Goal: Information Seeking & Learning: Learn about a topic

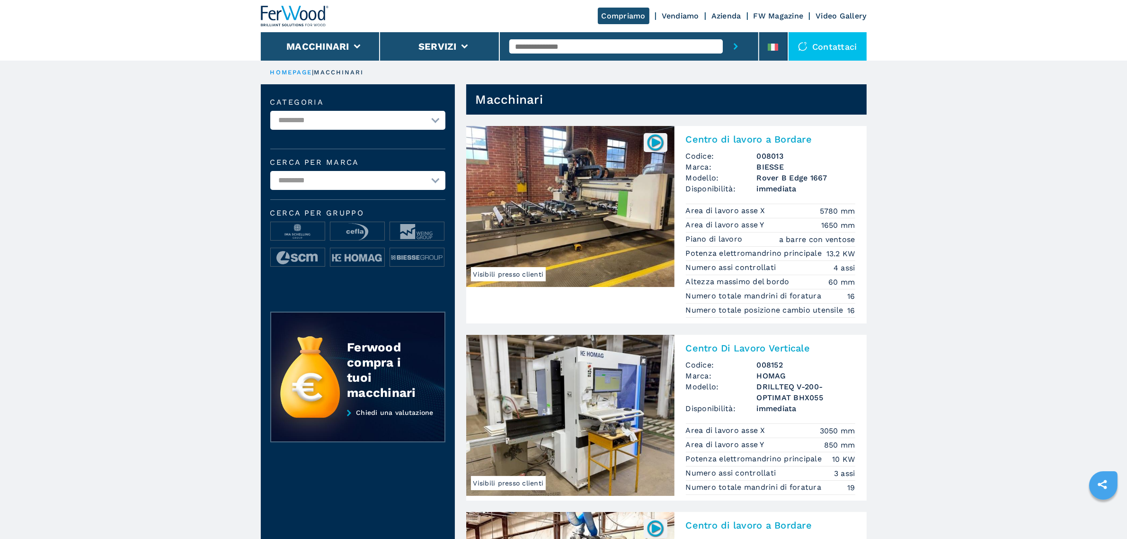
click at [540, 48] on input "text" at bounding box center [616, 46] width 214 height 14
click at [555, 60] on div "SKIPPER V31" at bounding box center [616, 61] width 214 height 17
type input "**********"
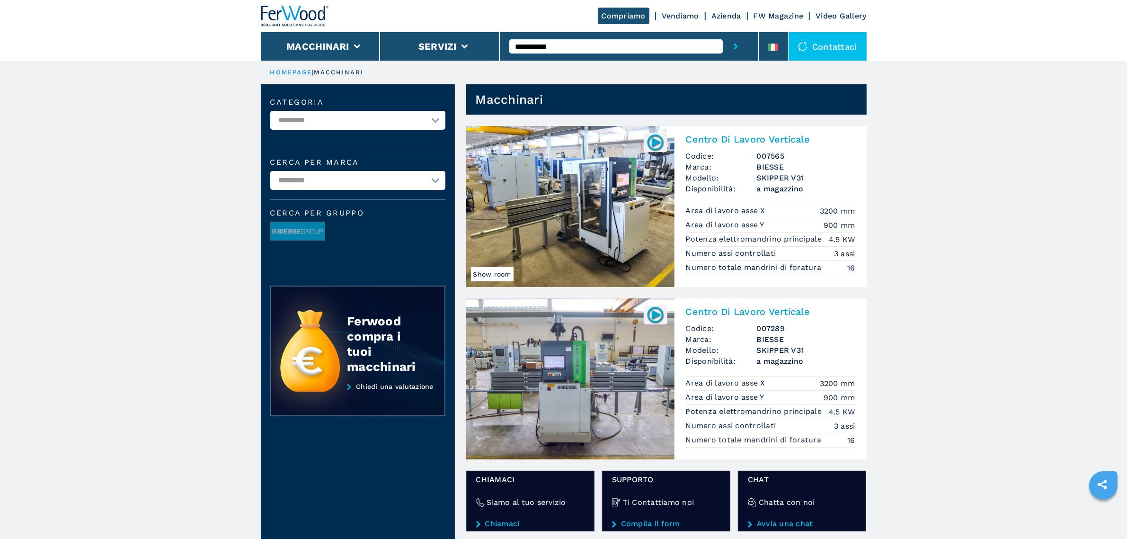
click at [606, 368] on img at bounding box center [570, 378] width 208 height 161
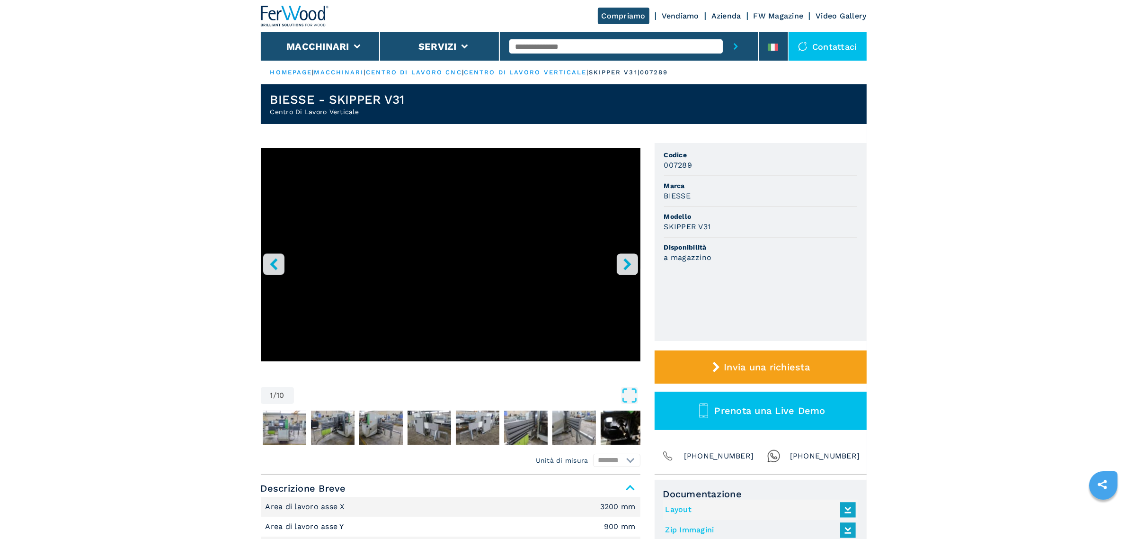
click at [622, 261] on icon "right-button" at bounding box center [628, 264] width 12 height 12
click at [294, 44] on button "Macchinari" at bounding box center [317, 46] width 63 height 11
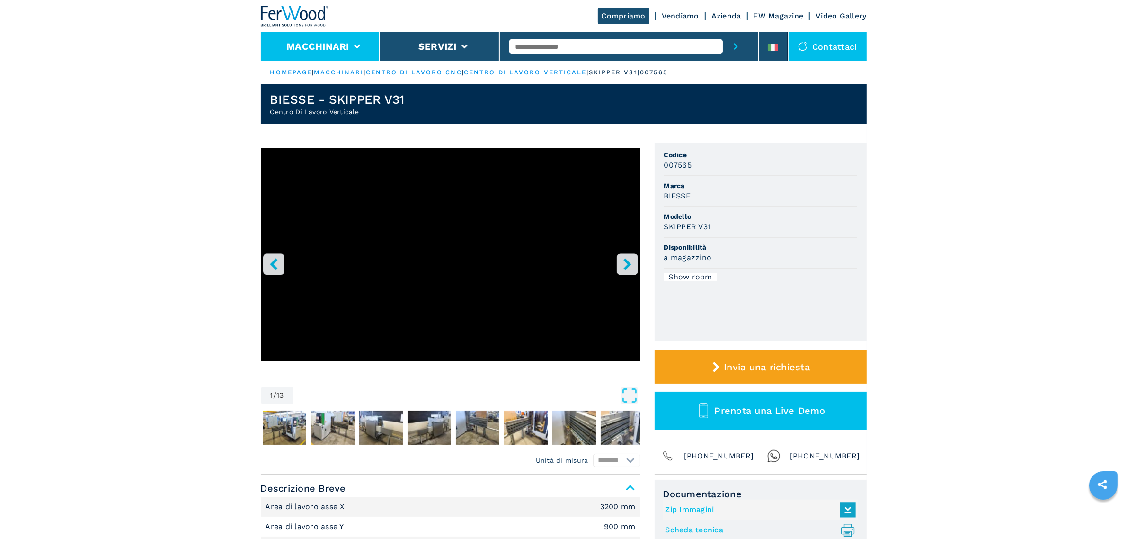
click at [319, 53] on li "Macchinari" at bounding box center [321, 46] width 120 height 28
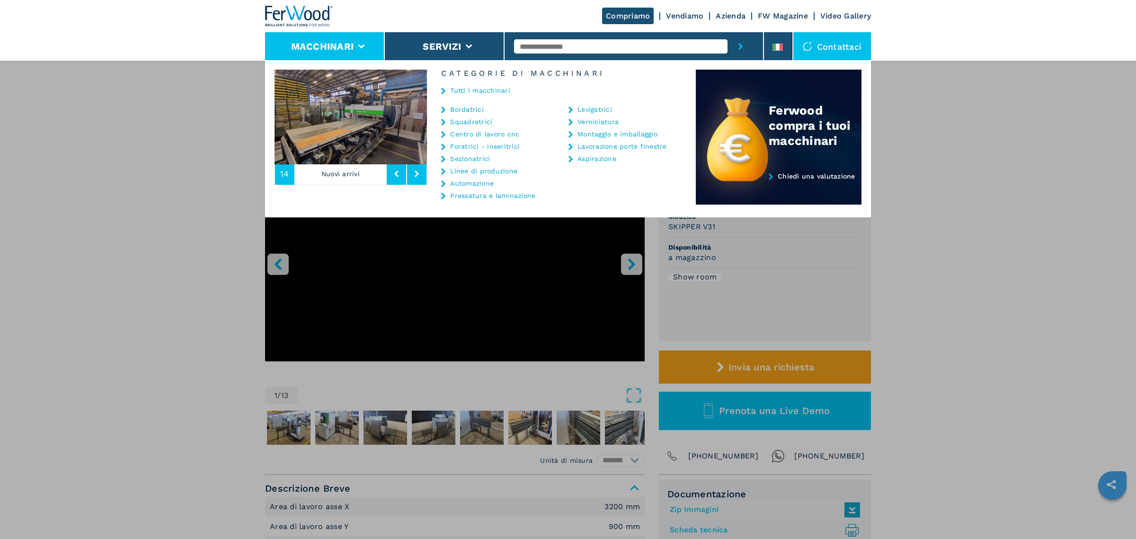
click at [472, 134] on link "Centro di lavoro cnc" at bounding box center [484, 134] width 69 height 7
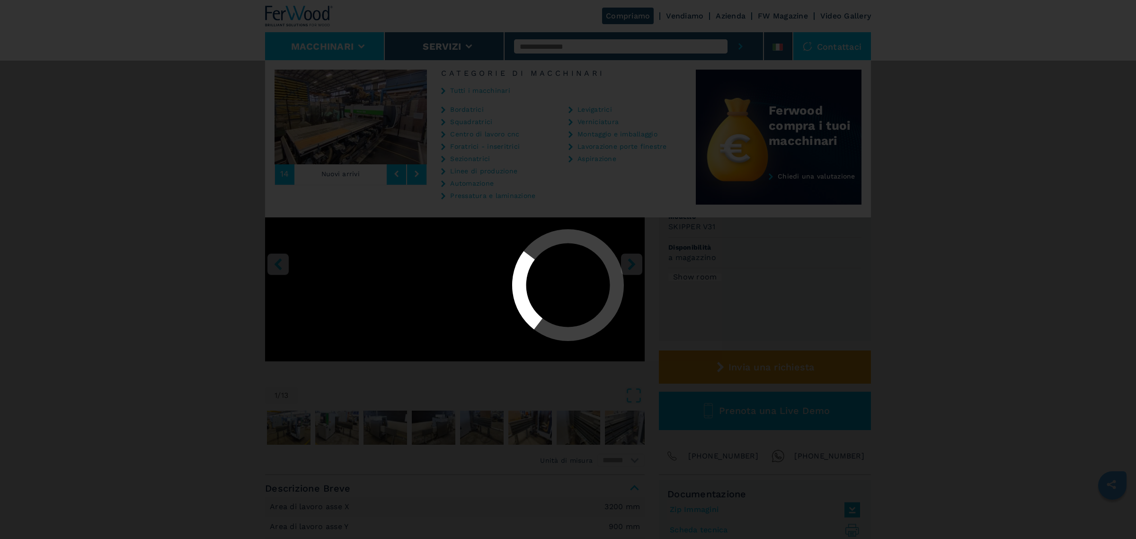
select select "**********"
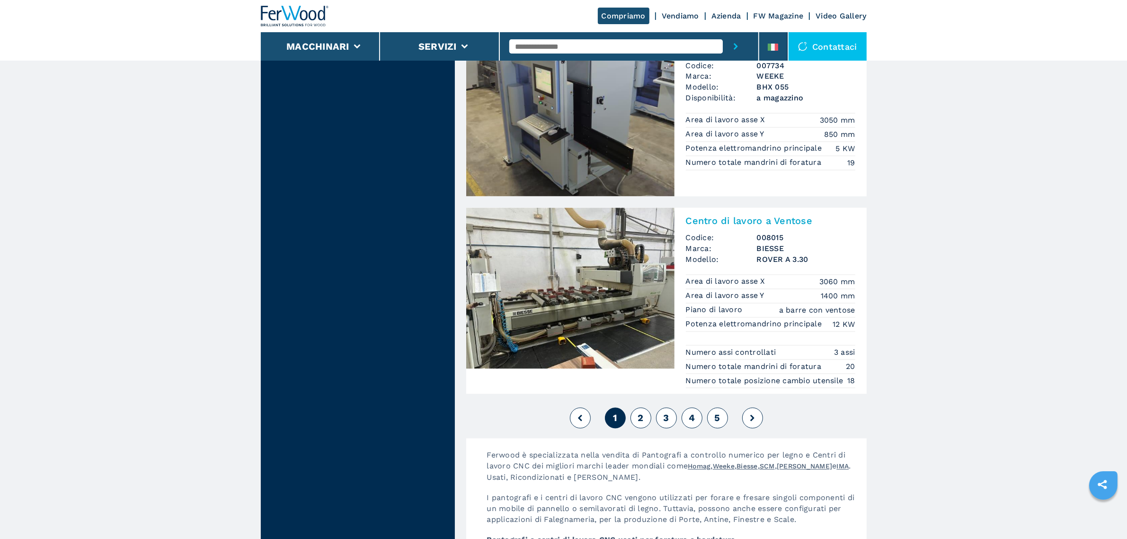
scroll to position [2190, 0]
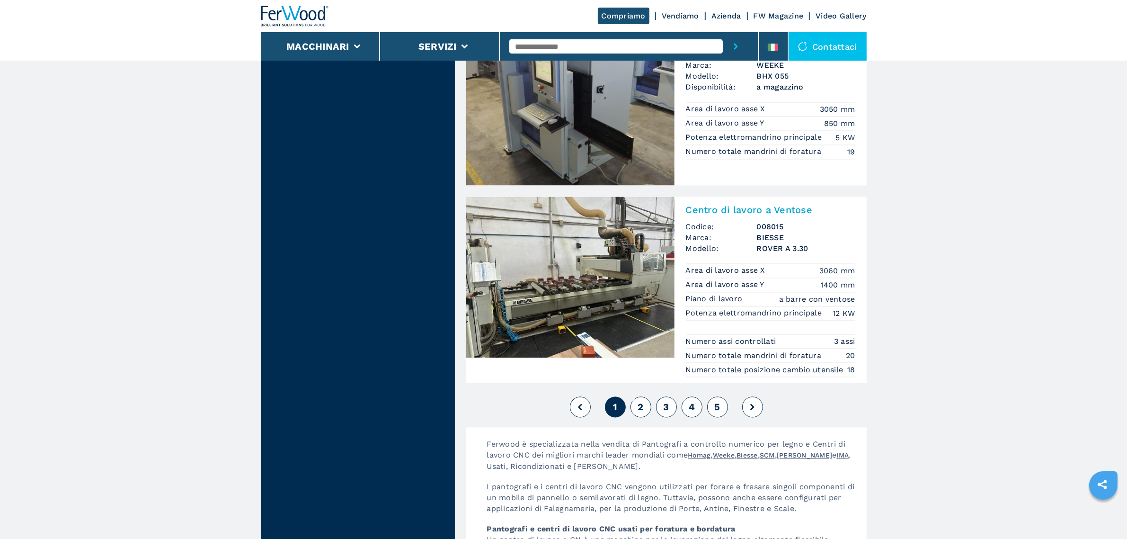
click at [644, 418] on button "2" at bounding box center [641, 407] width 21 height 21
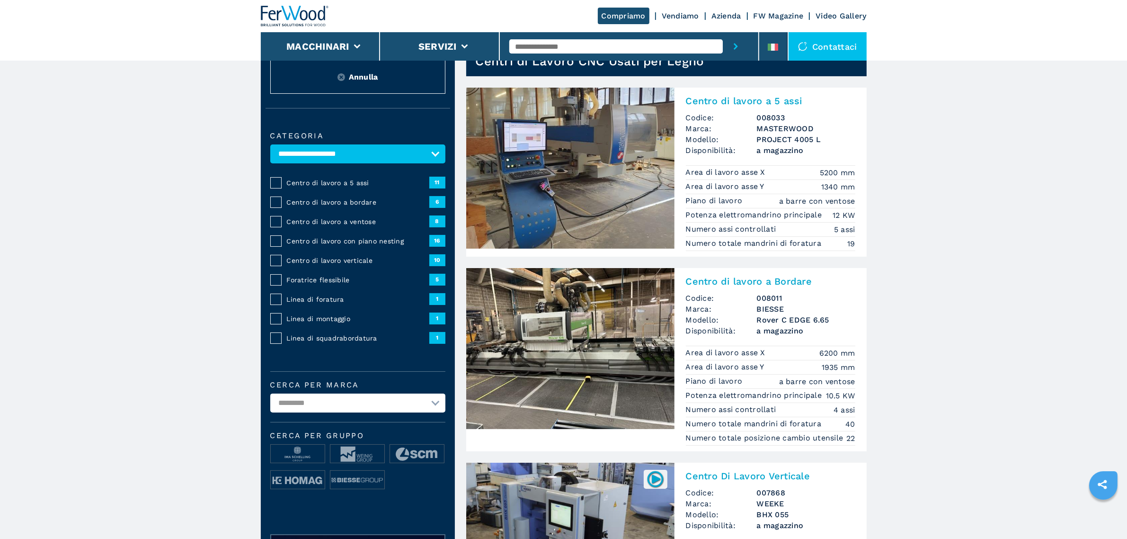
scroll to position [59, 0]
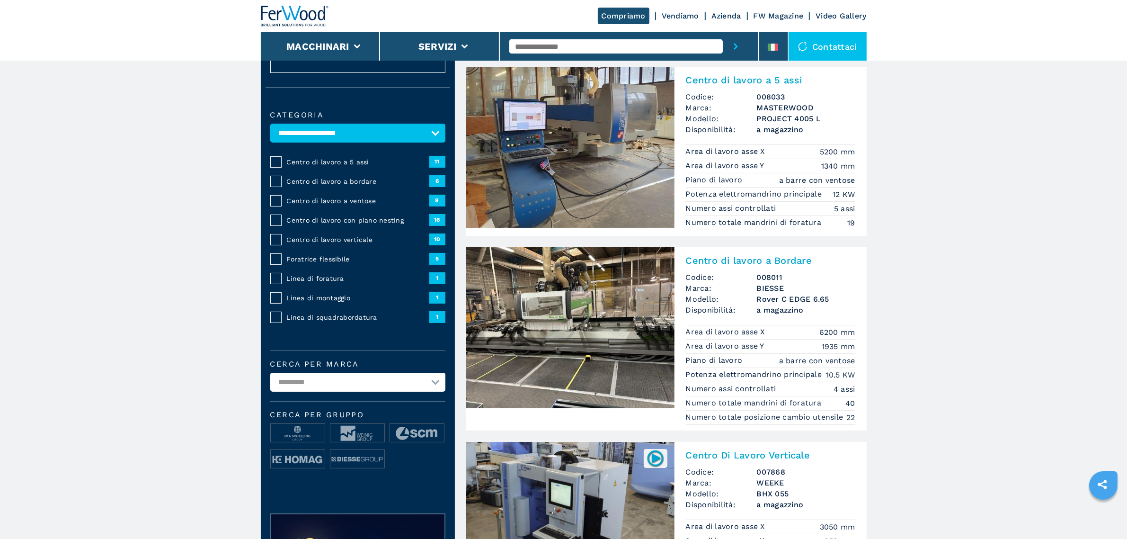
click at [628, 330] on img at bounding box center [570, 327] width 208 height 161
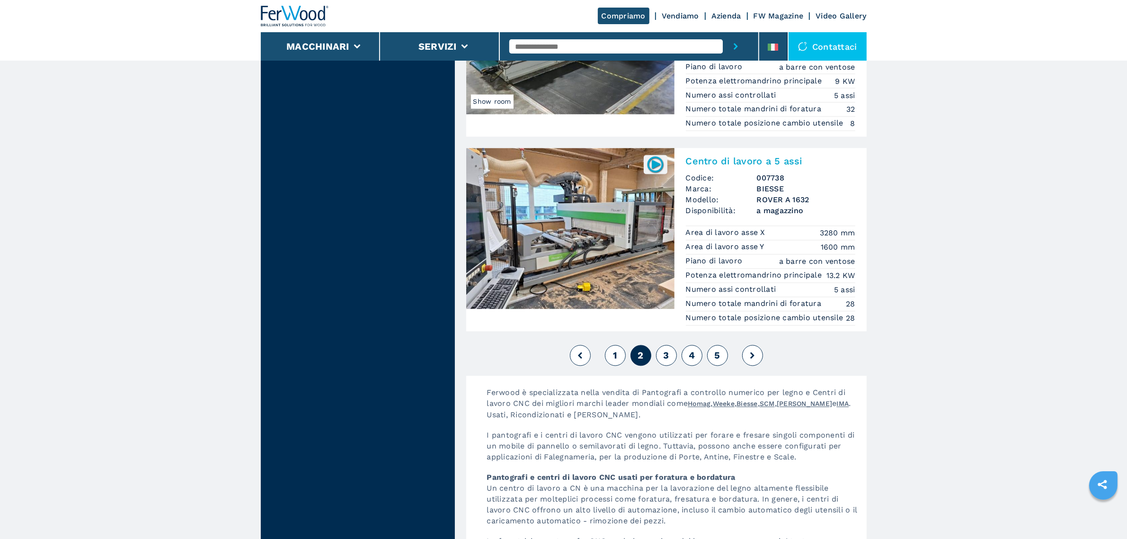
scroll to position [2131, 0]
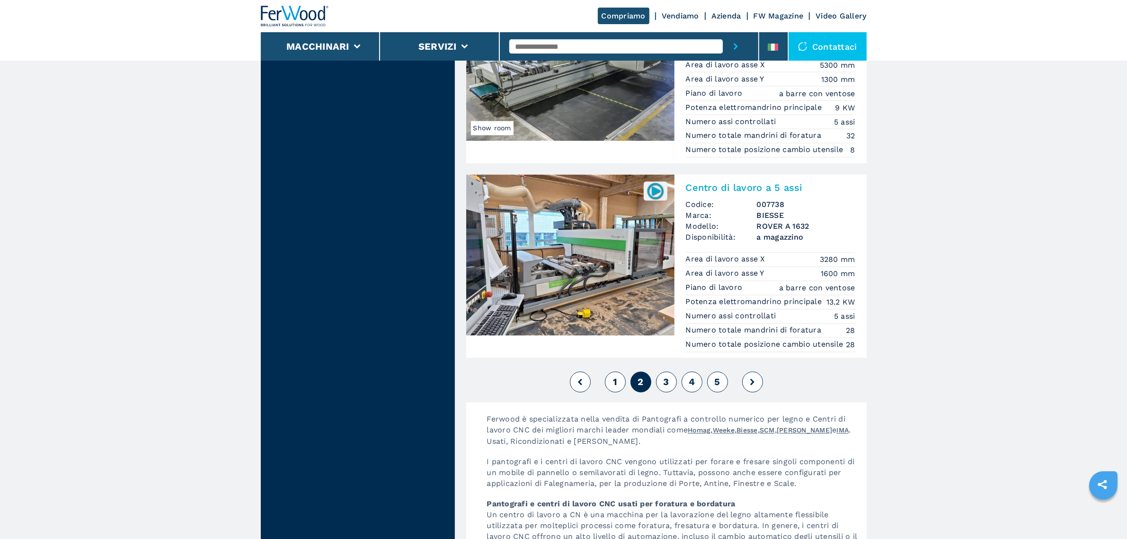
click at [607, 288] on img at bounding box center [570, 255] width 208 height 161
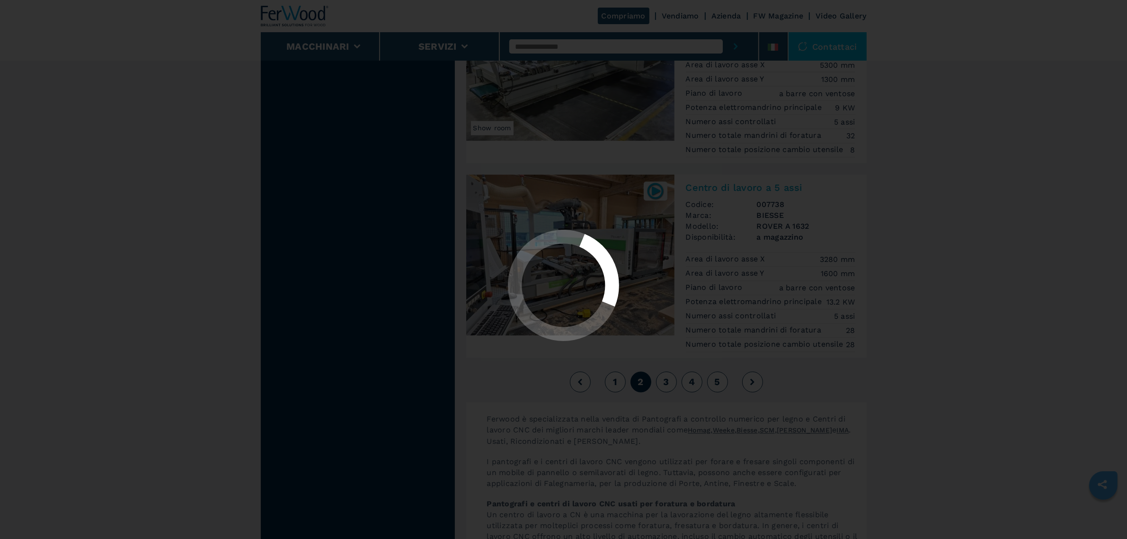
scroll to position [0, 0]
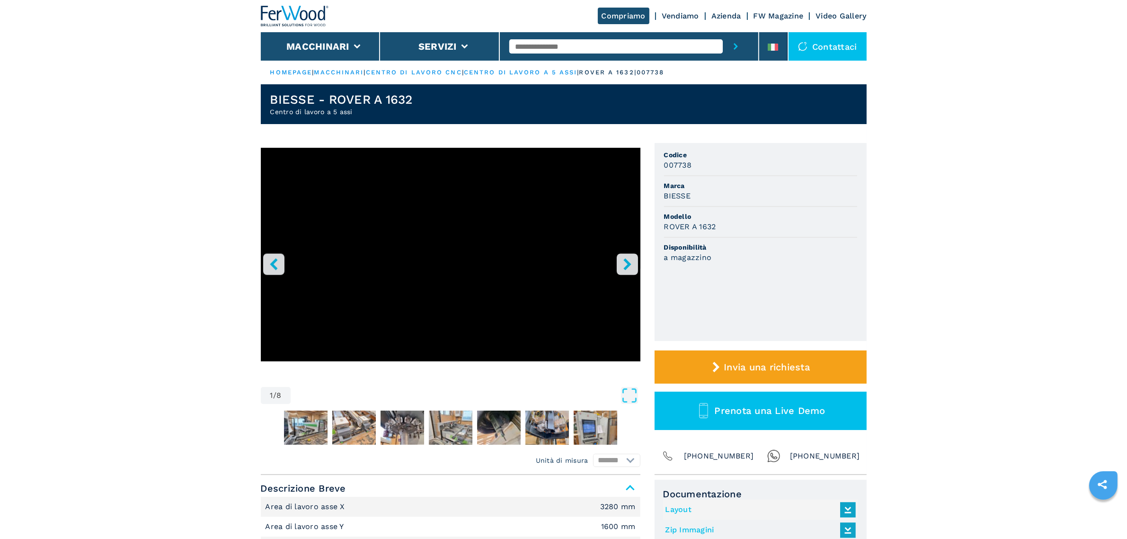
click at [628, 267] on icon "right-button" at bounding box center [628, 264] width 12 height 12
